Goal: Transaction & Acquisition: Download file/media

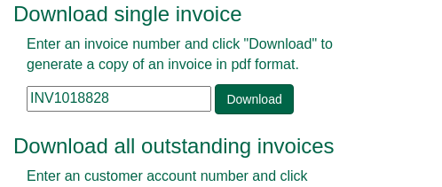
scroll to position [73, 0]
drag, startPoint x: 0, startPoint y: 0, endPoint x: 136, endPoint y: 105, distance: 171.5
click at [136, 105] on input "INV1018828" at bounding box center [119, 99] width 185 height 26
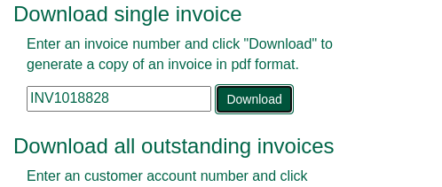
click at [238, 100] on link "Download" at bounding box center [254, 99] width 78 height 30
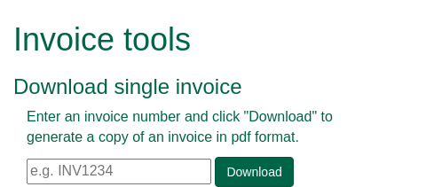
click at [143, 173] on input "text" at bounding box center [119, 172] width 185 height 26
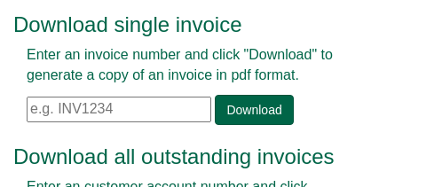
scroll to position [89, 0]
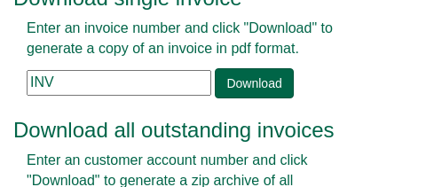
paste input "1386975"
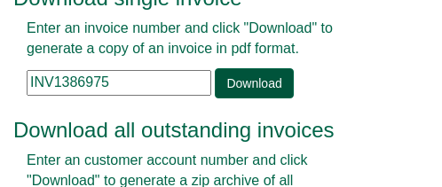
type input "INV1386975"
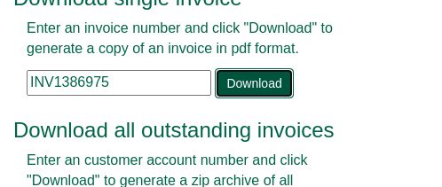
click at [244, 75] on link "Download" at bounding box center [254, 83] width 78 height 30
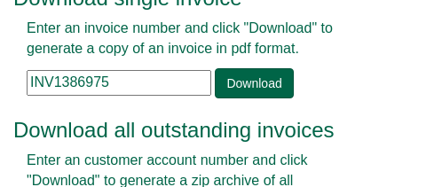
drag, startPoint x: 115, startPoint y: 82, endPoint x: -16, endPoint y: 79, distance: 131.4
click at [0, 79] on html "Invoice tools Download single invoice Enter an invoice number and click "Downlo…" at bounding box center [221, 129] width 442 height 437
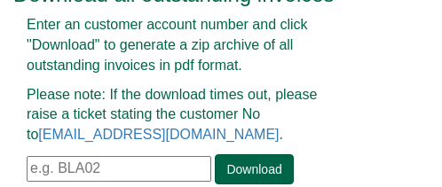
scroll to position [250, 0]
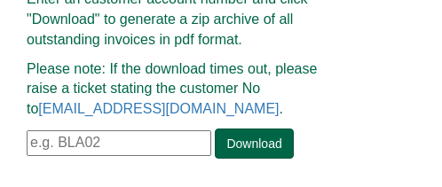
click at [68, 151] on input "text" at bounding box center [119, 143] width 185 height 26
paste input "RBGK01"
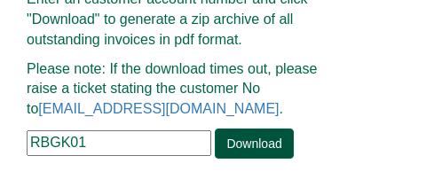
type input "RBGK01"
click at [260, 144] on link "Download" at bounding box center [254, 144] width 78 height 30
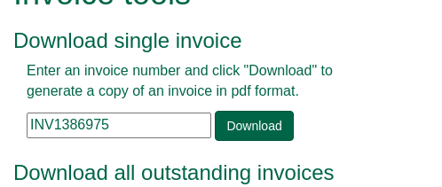
scroll to position [89, 0]
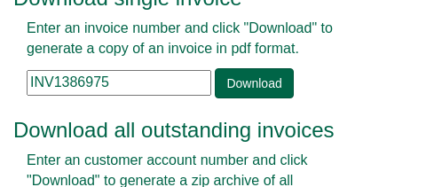
drag, startPoint x: 122, startPoint y: 81, endPoint x: -18, endPoint y: 75, distance: 140.3
click at [0, 75] on html "Invoice tools Download single invoice Enter an invoice number and click "Downlo…" at bounding box center [221, 129] width 442 height 437
paste input "76294"
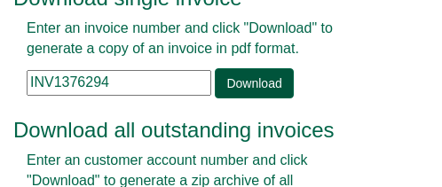
type input "INV1376294"
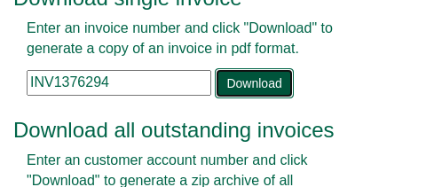
click at [244, 72] on link "Download" at bounding box center [254, 83] width 78 height 30
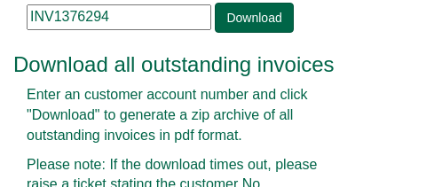
scroll to position [250, 0]
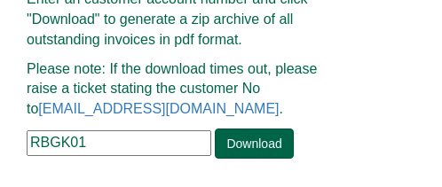
drag, startPoint x: 91, startPoint y: 147, endPoint x: -28, endPoint y: 136, distance: 119.5
paste input "LGA15"
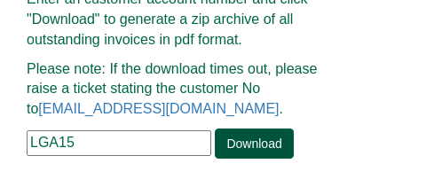
type input "LGA15"
click at [230, 140] on link "Download" at bounding box center [254, 144] width 78 height 30
